Goal: Navigation & Orientation: Find specific page/section

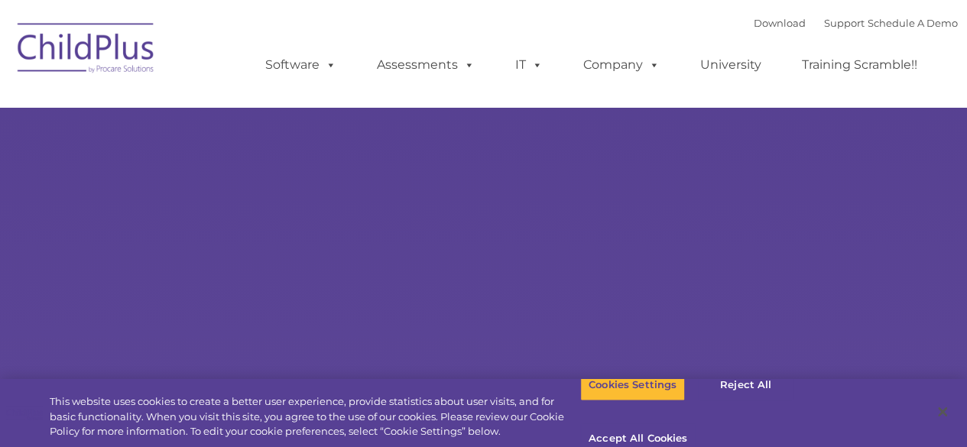
select select "MEDIUM"
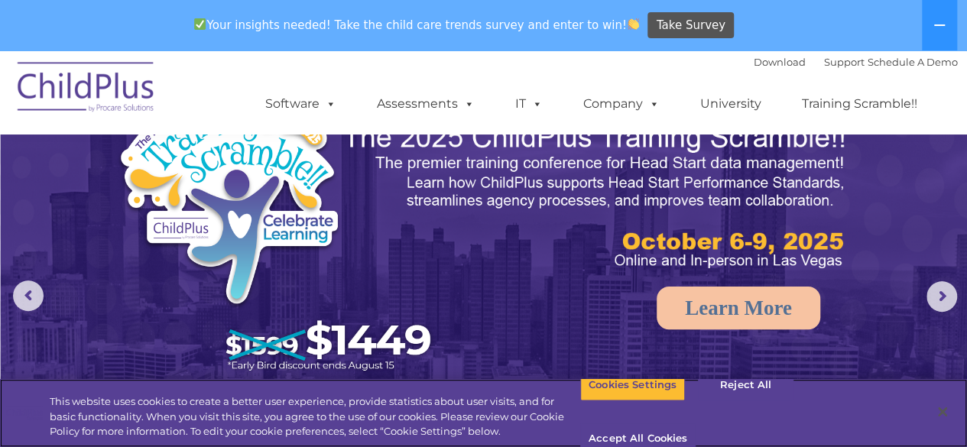
scroll to position [34, 0]
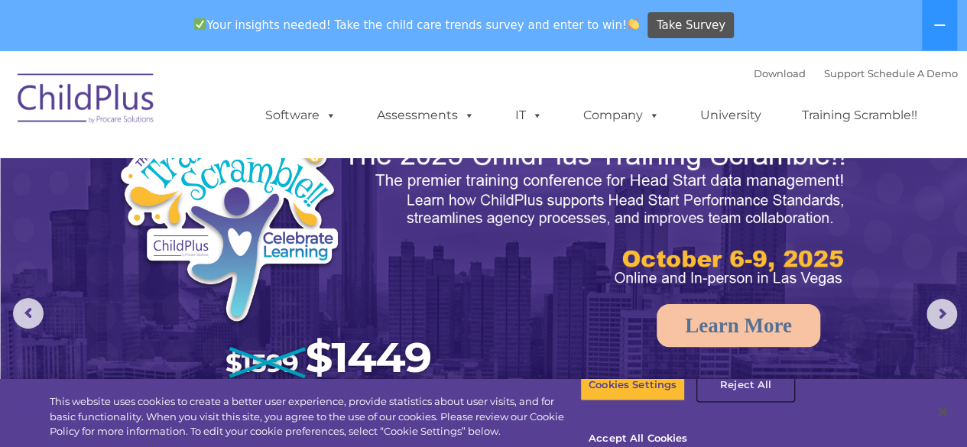
click at [746, 401] on button "Reject All" at bounding box center [746, 385] width 96 height 32
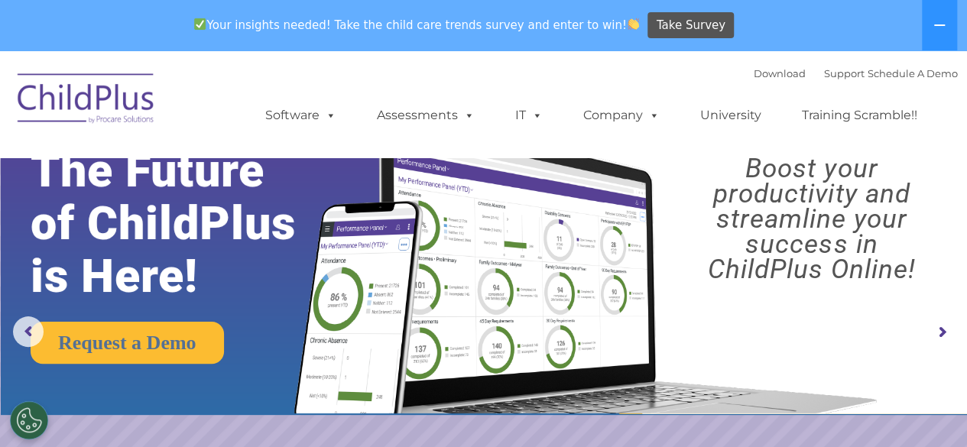
scroll to position [14, 0]
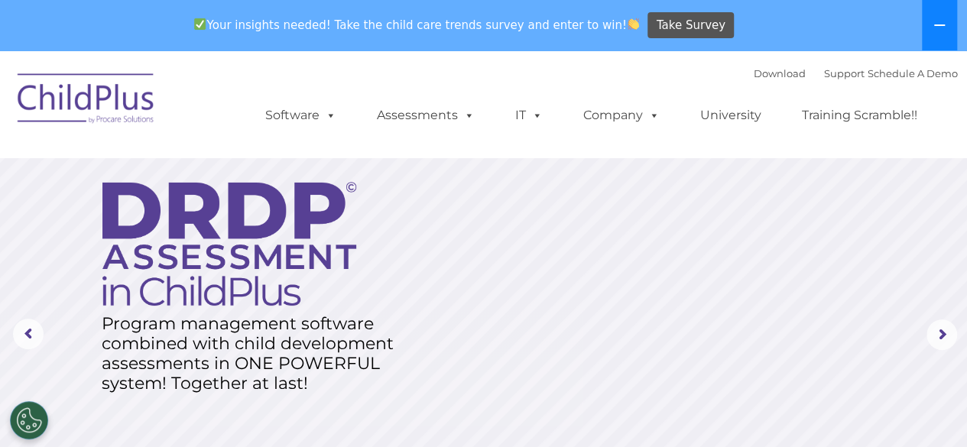
click at [930, 22] on button at bounding box center [939, 25] width 35 height 50
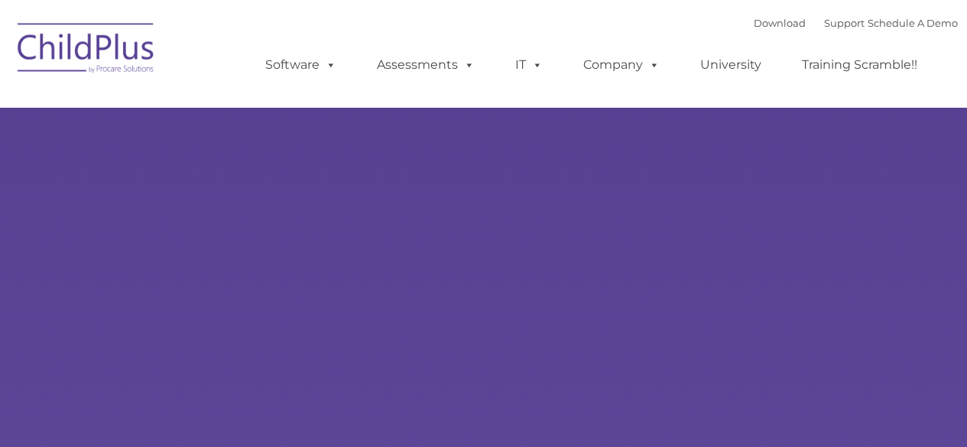
type input ""
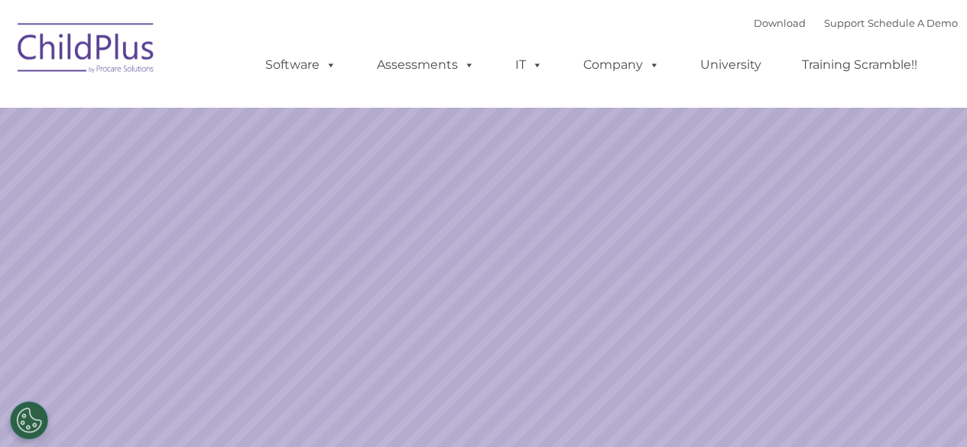
select select "MEDIUM"
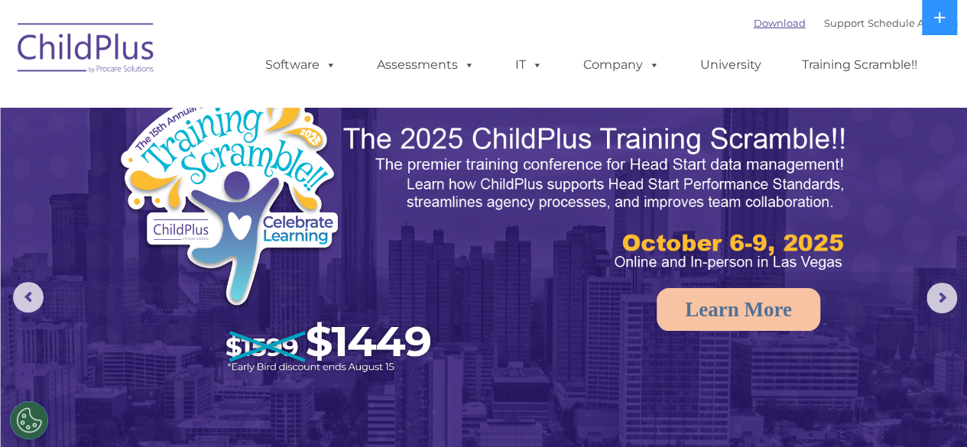
click at [762, 22] on link "Download" at bounding box center [780, 23] width 52 height 12
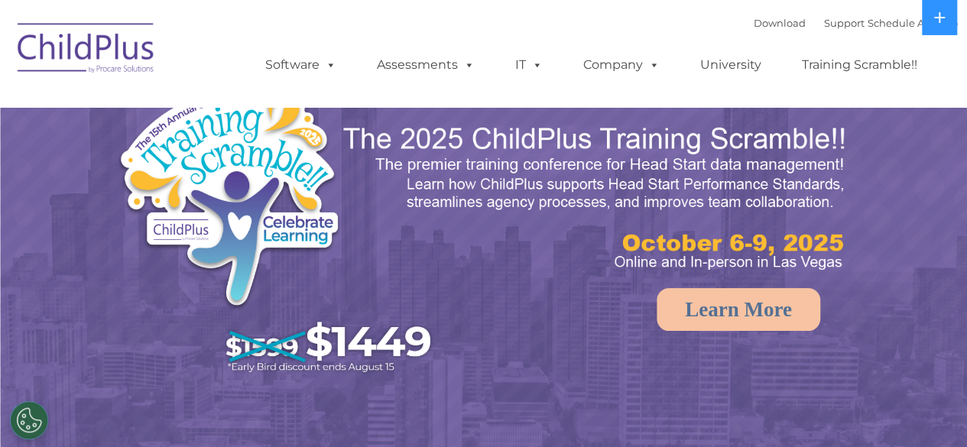
select select "MEDIUM"
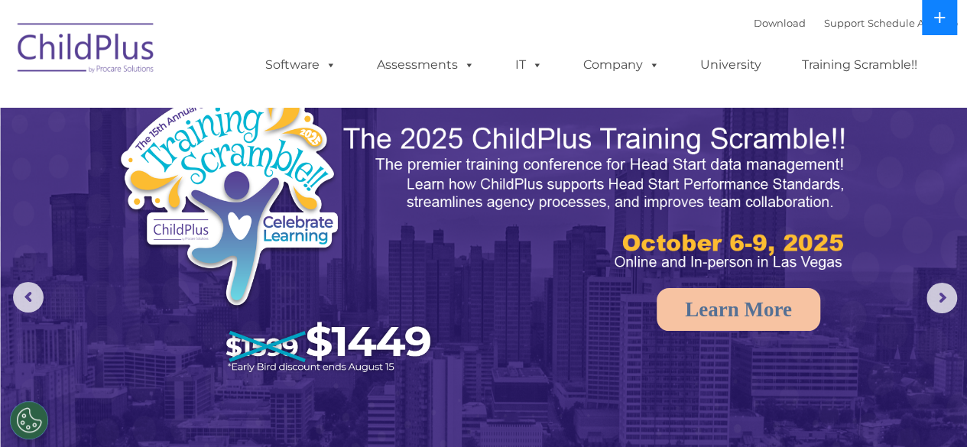
click at [951, 16] on button at bounding box center [939, 17] width 35 height 35
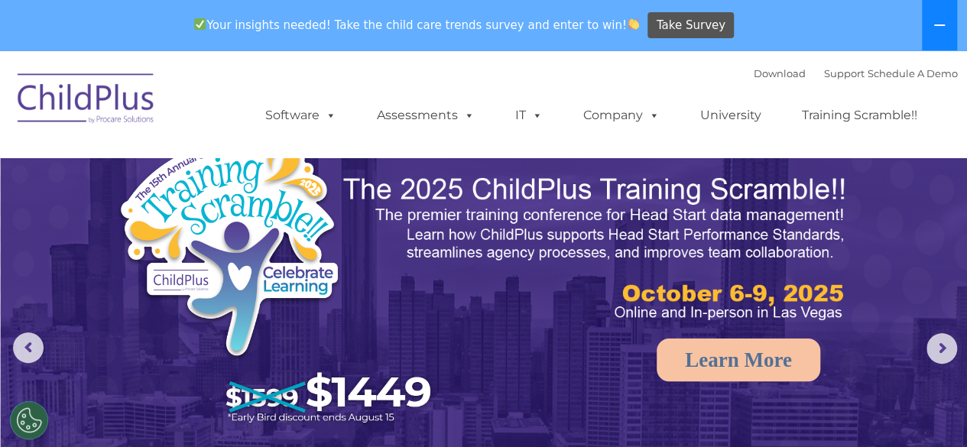
click at [951, 16] on button at bounding box center [939, 25] width 35 height 50
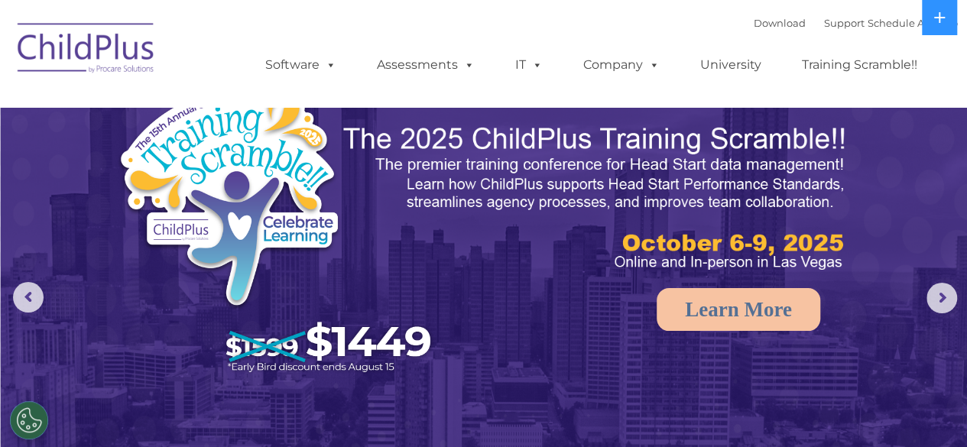
click at [87, 37] on img at bounding box center [86, 50] width 153 height 76
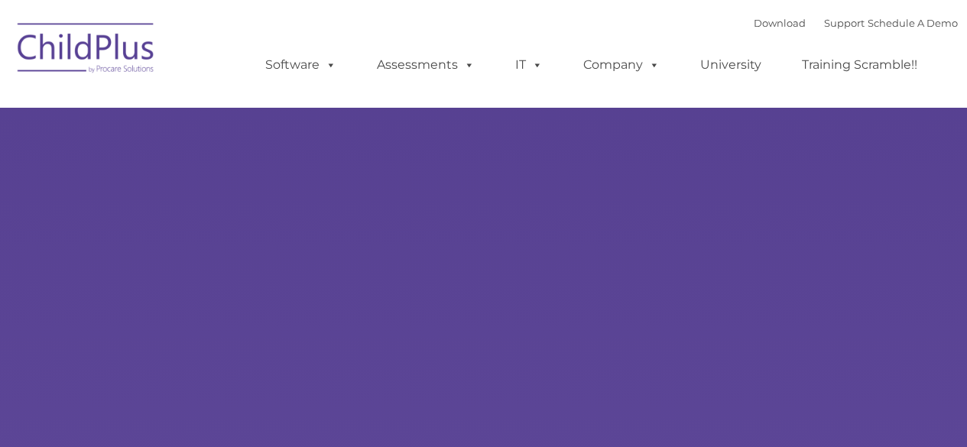
type input ""
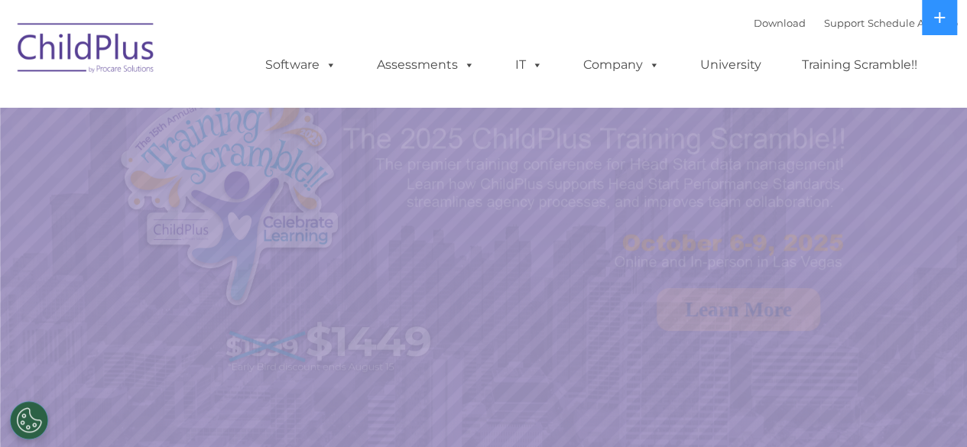
select select "MEDIUM"
